Goal: Task Accomplishment & Management: Manage account settings

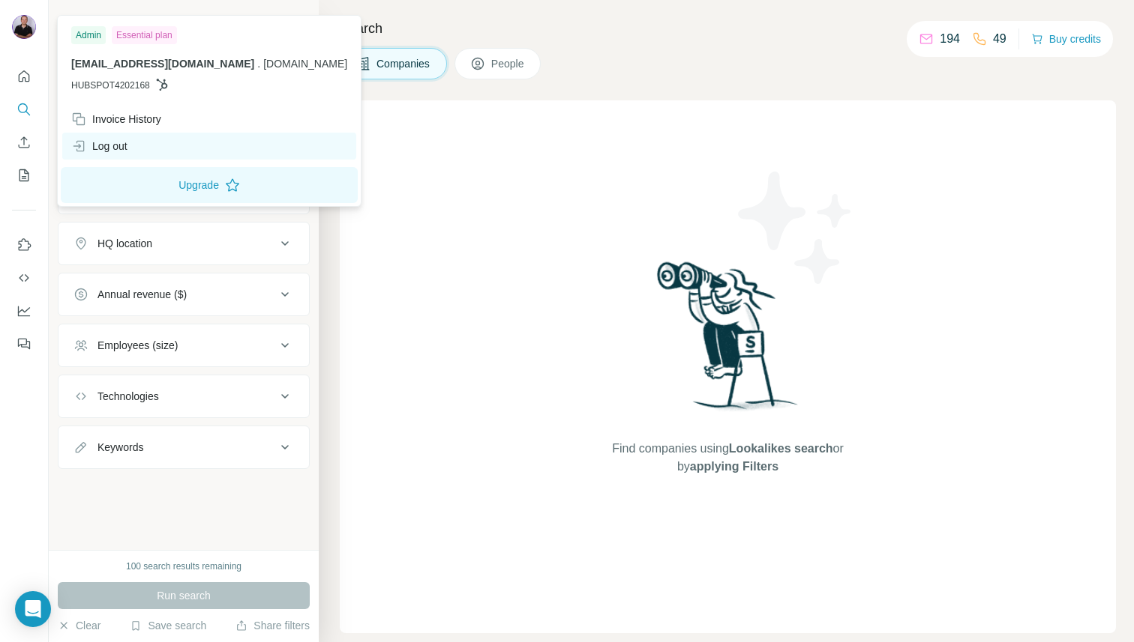
click at [119, 144] on div "Log out" at bounding box center [99, 146] width 56 height 15
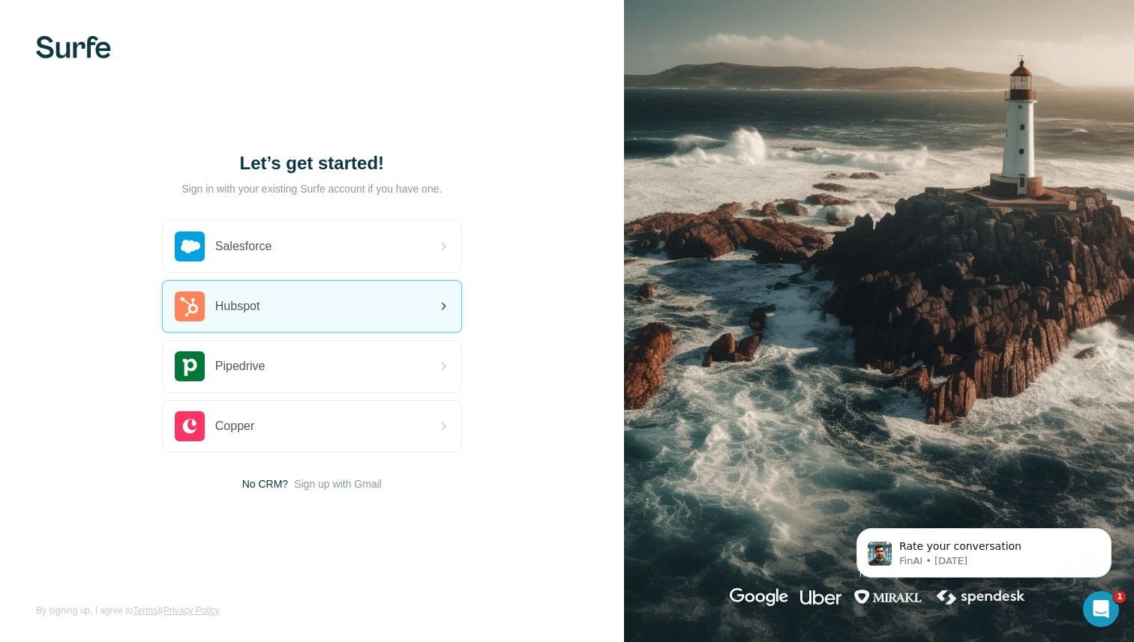
click at [271, 297] on div "Hubspot" at bounding box center [312, 306] width 298 height 51
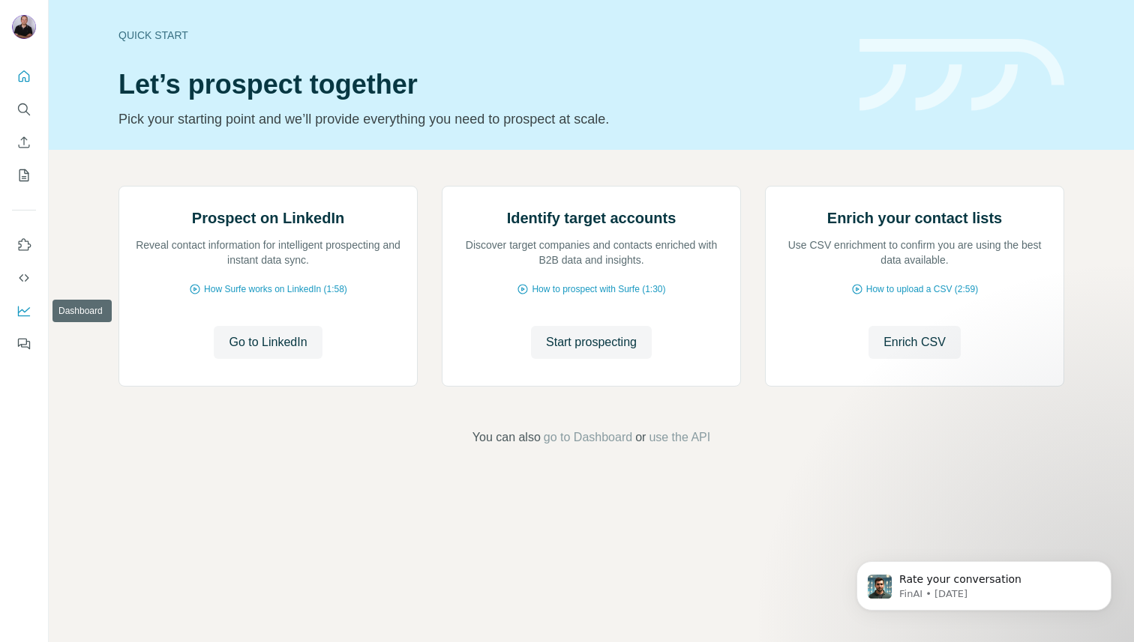
click at [22, 307] on icon "Dashboard" at bounding box center [23, 311] width 15 height 15
